Goal: Task Accomplishment & Management: Manage account settings

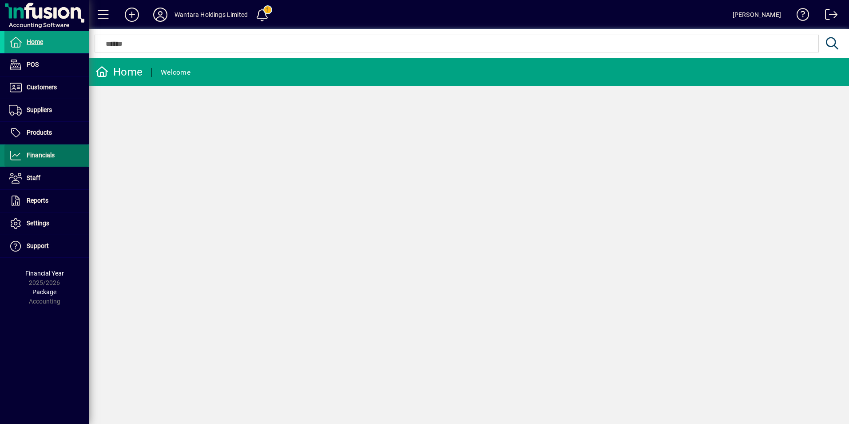
click at [36, 153] on span "Financials" at bounding box center [41, 154] width 28 height 7
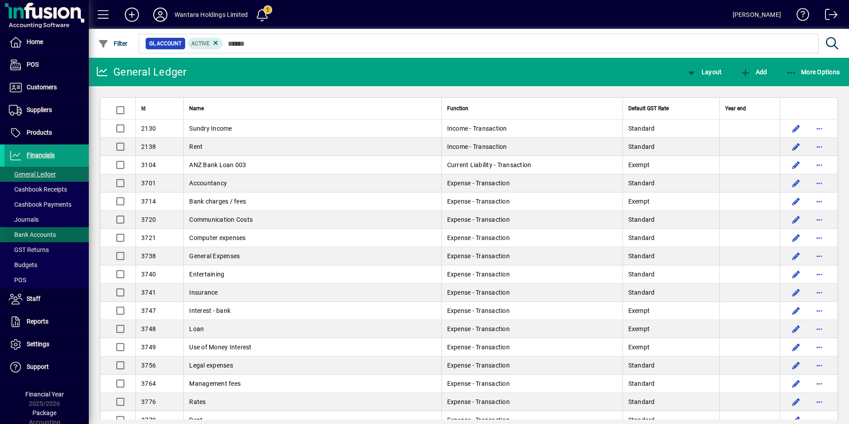
click at [41, 236] on span "Bank Accounts" at bounding box center [32, 234] width 47 height 7
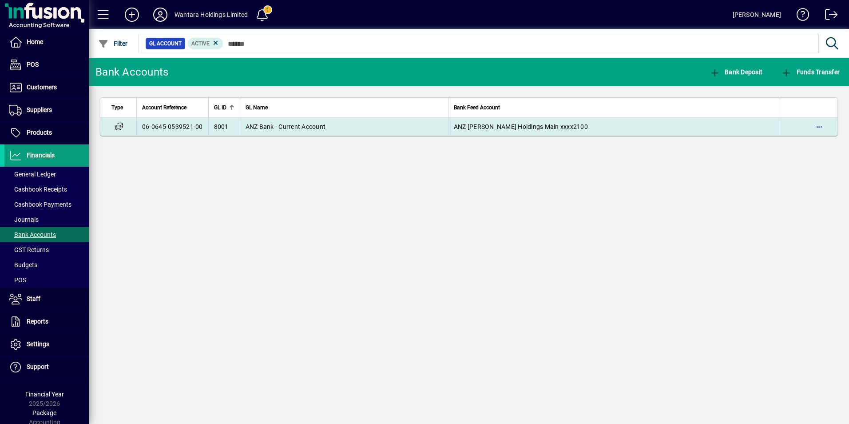
click at [220, 123] on span "8001" at bounding box center [221, 126] width 15 height 7
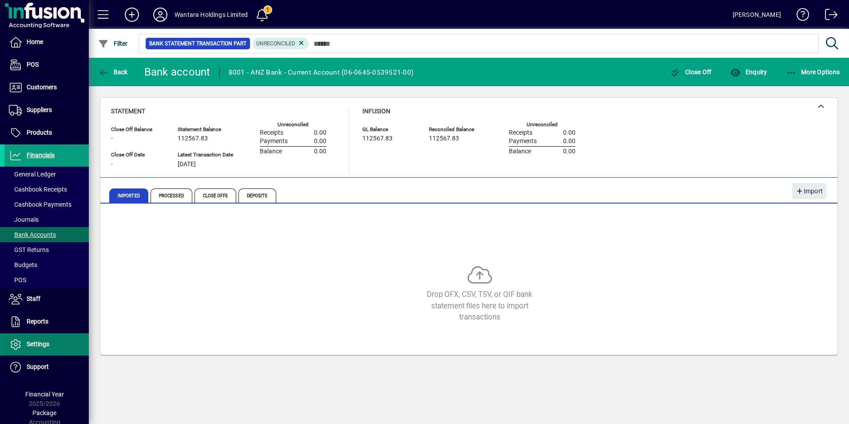
click at [41, 343] on span "Settings" at bounding box center [38, 343] width 23 height 7
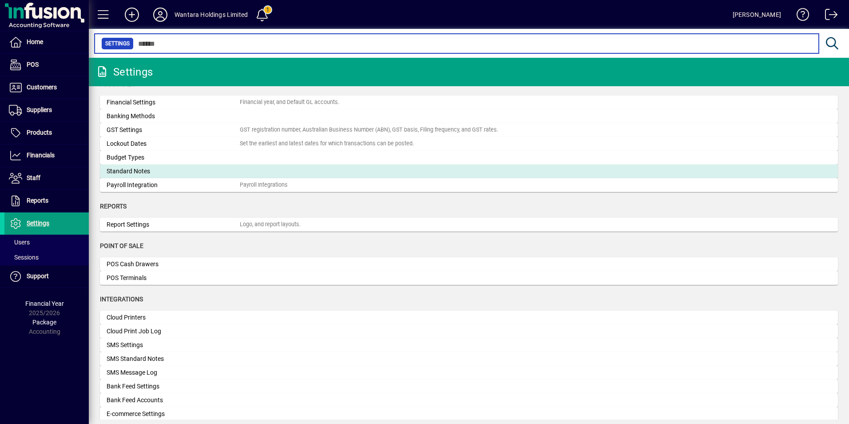
scroll to position [133, 0]
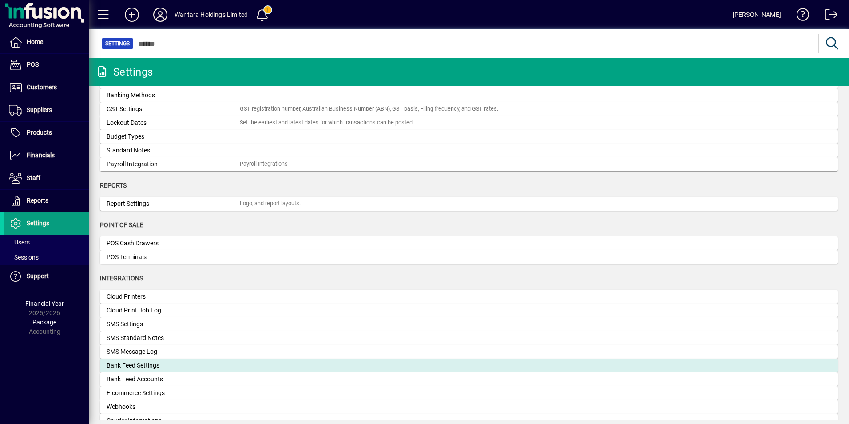
click at [145, 361] on div "Bank Feed Settings" at bounding box center [173, 365] width 133 height 9
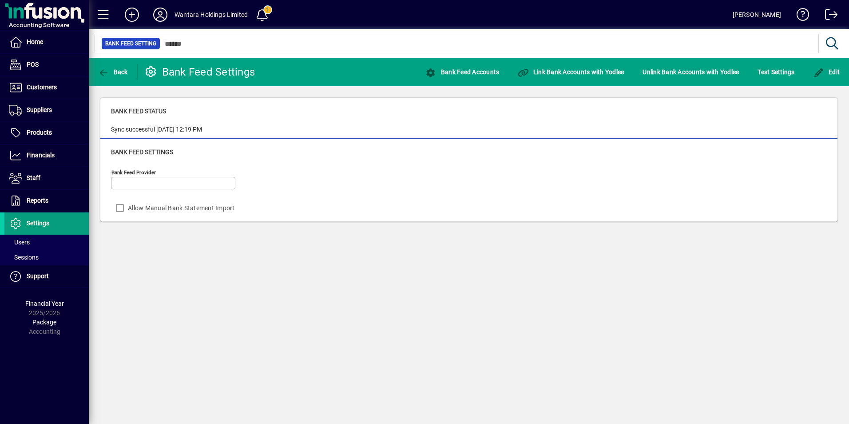
type input "******"
click at [162, 11] on icon at bounding box center [160, 15] width 18 height 14
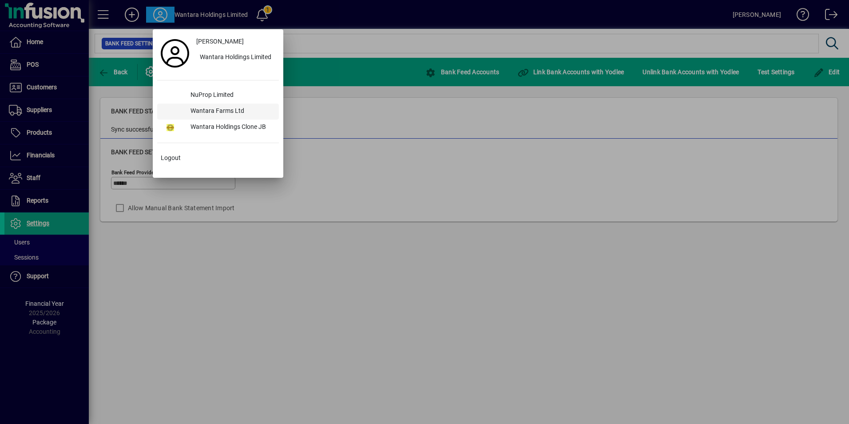
click at [223, 110] on div "Wantara Farms Ltd" at bounding box center [230, 111] width 95 height 16
